Goal: Task Accomplishment & Management: Manage account settings

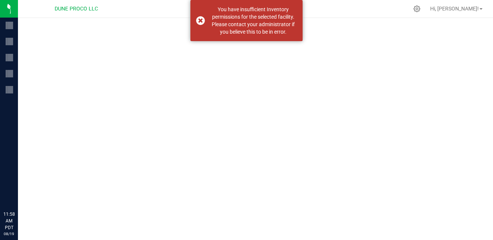
click at [171, 82] on div at bounding box center [255, 129] width 475 height 222
click at [78, 65] on div at bounding box center [255, 129] width 475 height 222
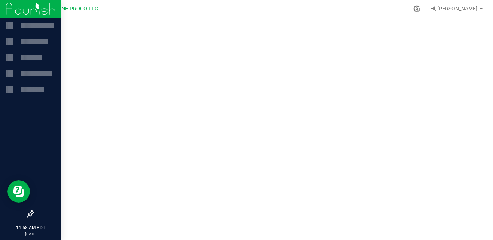
click at [10, 9] on img at bounding box center [31, 9] width 50 height 18
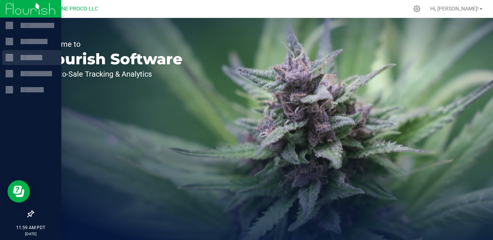
click at [22, 58] on div at bounding box center [32, 57] width 22 height 5
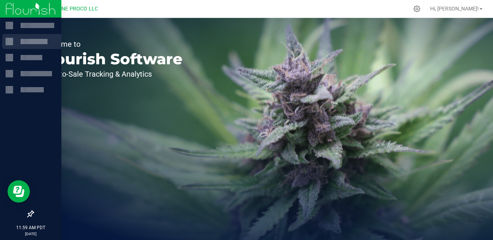
click at [36, 42] on div at bounding box center [34, 41] width 27 height 5
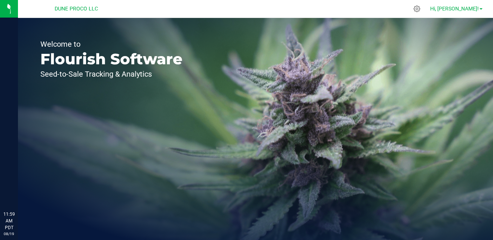
click at [478, 10] on span "Hi, [PERSON_NAME]!" at bounding box center [454, 9] width 49 height 6
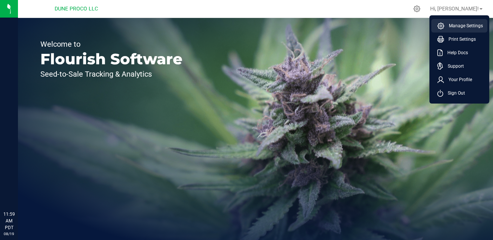
click at [475, 24] on span "Manage Settings" at bounding box center [463, 25] width 39 height 7
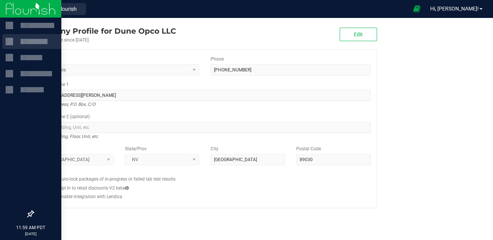
click at [39, 39] on div at bounding box center [34, 41] width 27 height 5
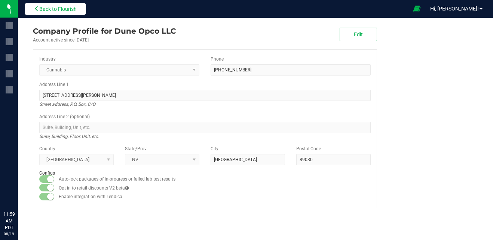
click at [71, 9] on span "Back to Flourish" at bounding box center [57, 9] width 37 height 6
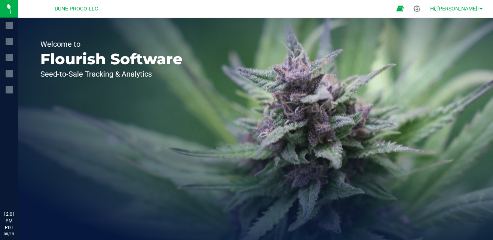
click at [470, 10] on span "Hi, [PERSON_NAME]!" at bounding box center [454, 9] width 49 height 6
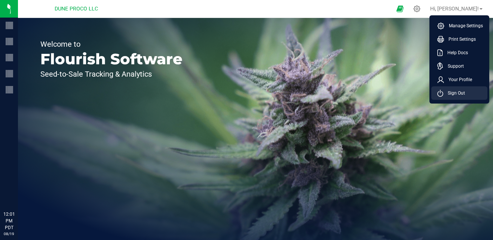
click at [461, 94] on span "Sign Out" at bounding box center [454, 92] width 22 height 7
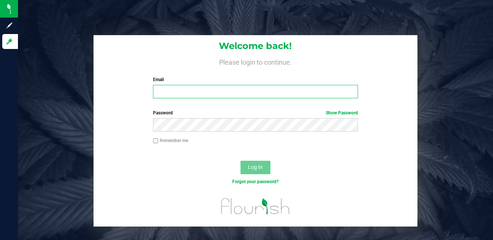
type input "dalton.henson@cnduit.com"
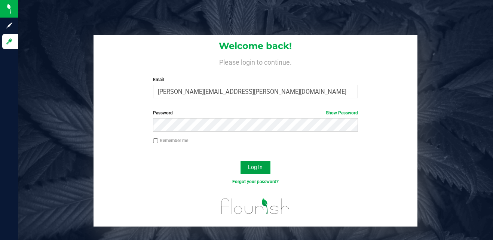
click at [249, 164] on span "Log In" at bounding box center [255, 167] width 15 height 6
